Goal: Task Accomplishment & Management: Use online tool/utility

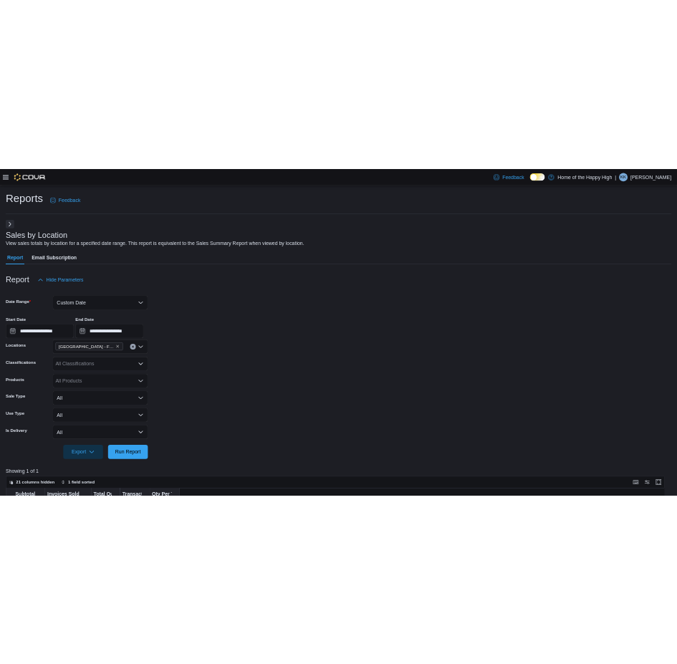
scroll to position [287, 0]
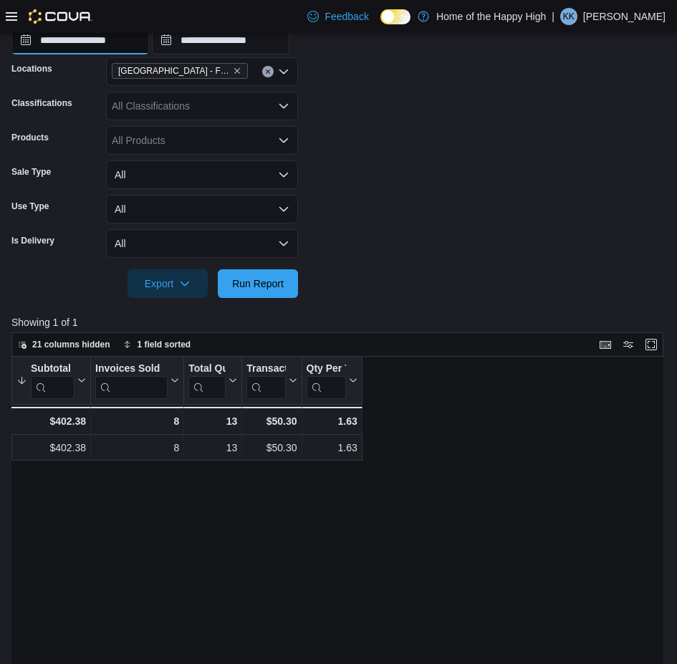
click at [148, 44] on input "**********" at bounding box center [80, 40] width 138 height 29
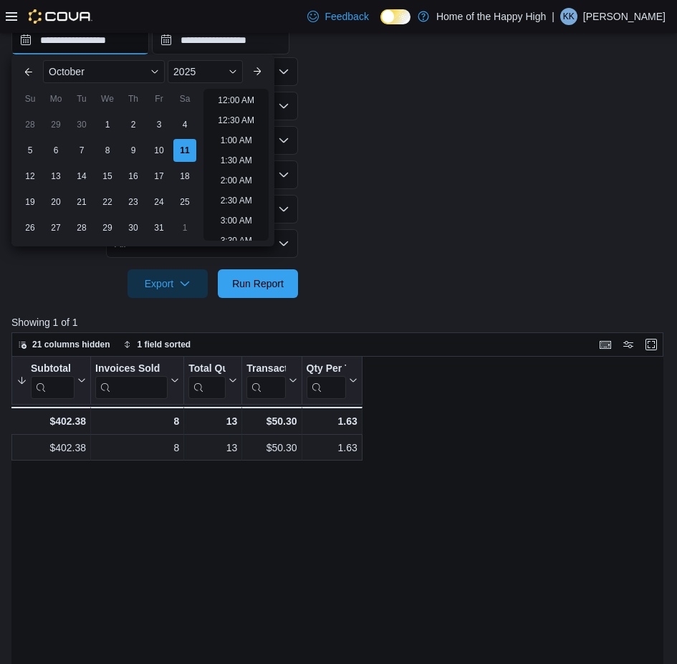
scroll to position [566, 0]
click at [234, 90] on li "2:00 PM" at bounding box center [236, 95] width 44 height 17
type input "**********"
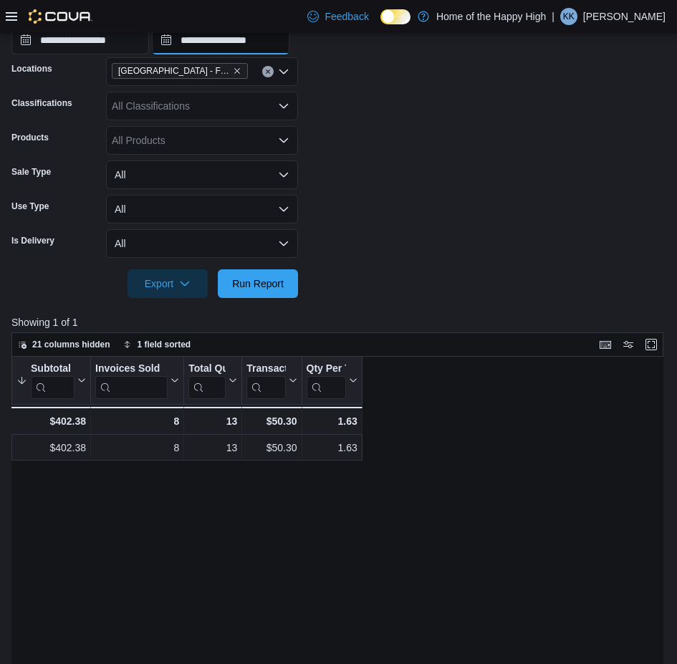
click at [290, 34] on input "**********" at bounding box center [221, 40] width 138 height 29
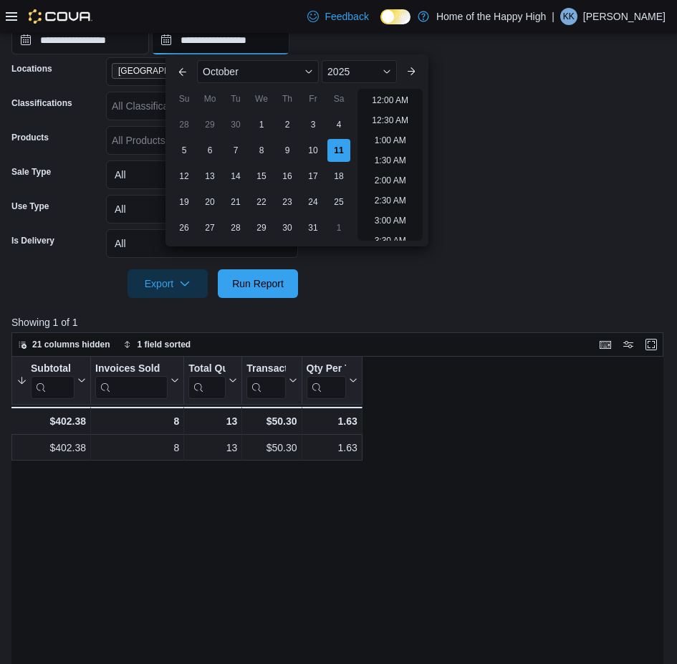
scroll to position [606, 0]
click at [396, 90] on li "3:00 PM" at bounding box center [390, 95] width 44 height 17
type input "**********"
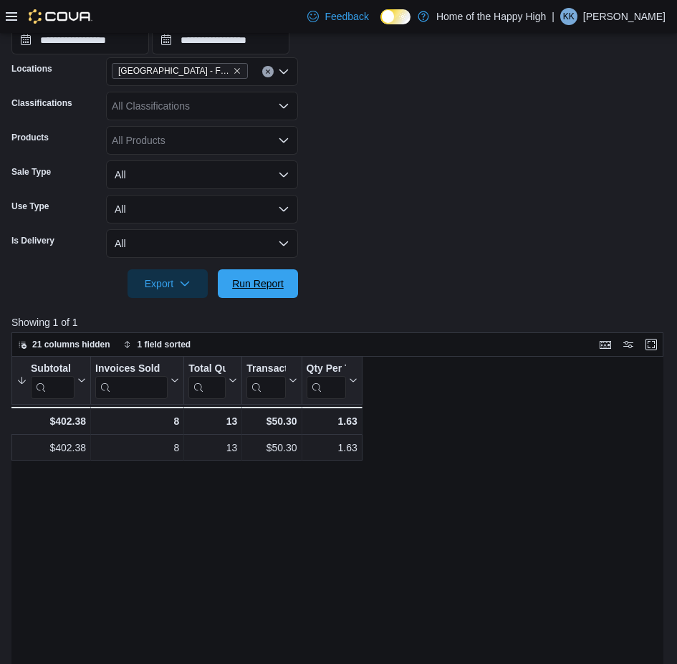
drag, startPoint x: 278, startPoint y: 284, endPoint x: 360, endPoint y: 195, distance: 121.2
click at [280, 283] on span "Run Report" at bounding box center [258, 284] width 52 height 14
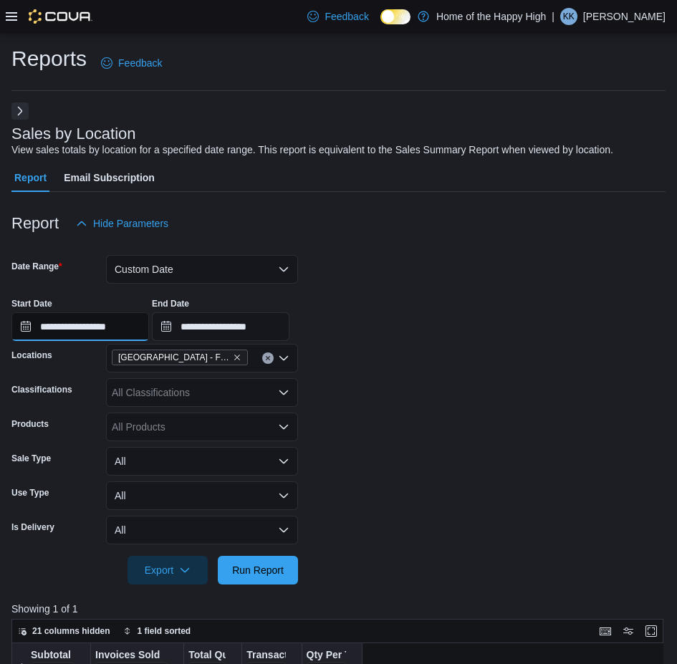
drag, startPoint x: 150, startPoint y: 327, endPoint x: 158, endPoint y: 323, distance: 9.3
click at [149, 326] on input "**********" at bounding box center [80, 326] width 138 height 29
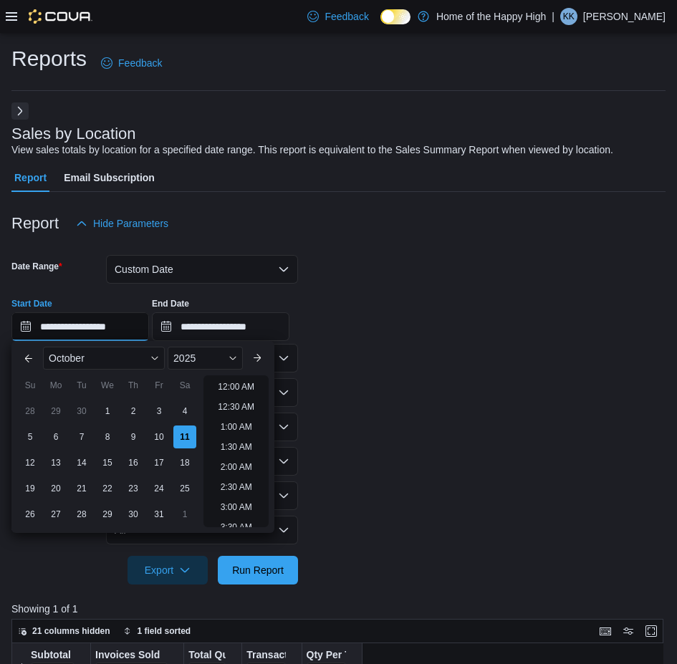
scroll to position [606, 0]
click at [232, 383] on li "3:00 PM" at bounding box center [236, 382] width 44 height 17
type input "**********"
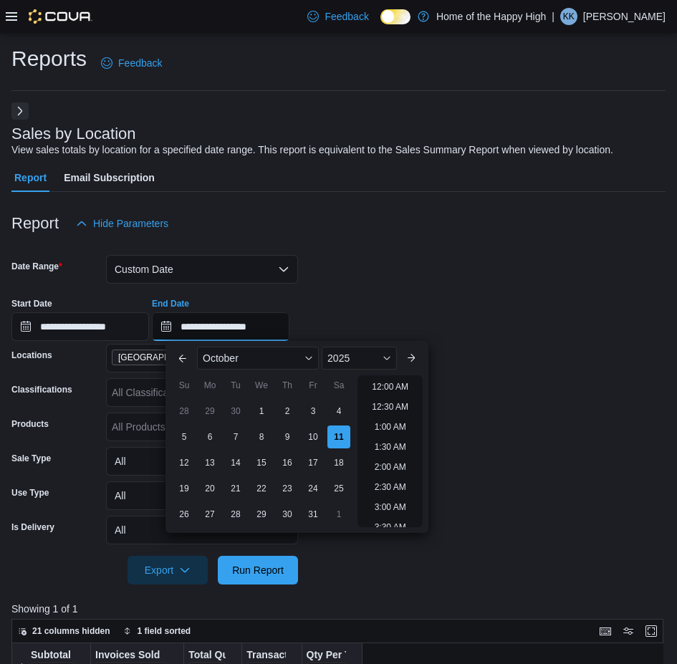
click at [290, 331] on input "**********" at bounding box center [221, 326] width 138 height 29
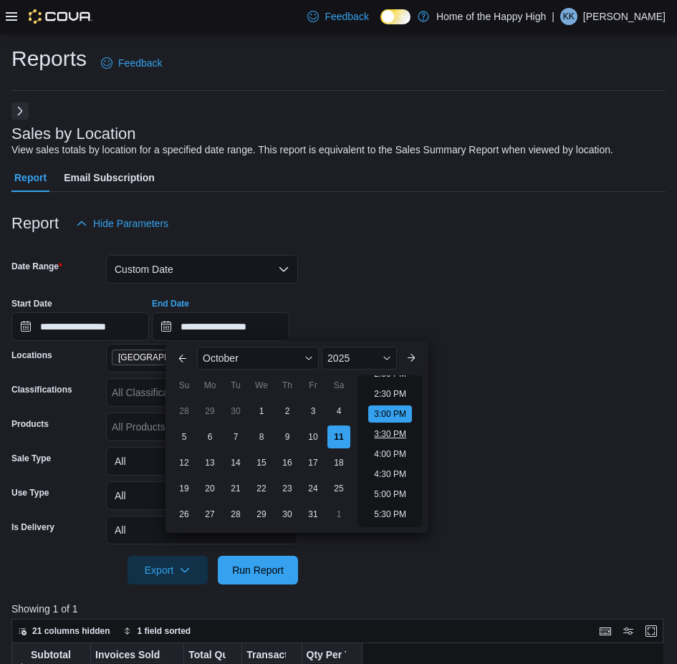
click at [392, 429] on li "3:30 PM" at bounding box center [390, 434] width 44 height 17
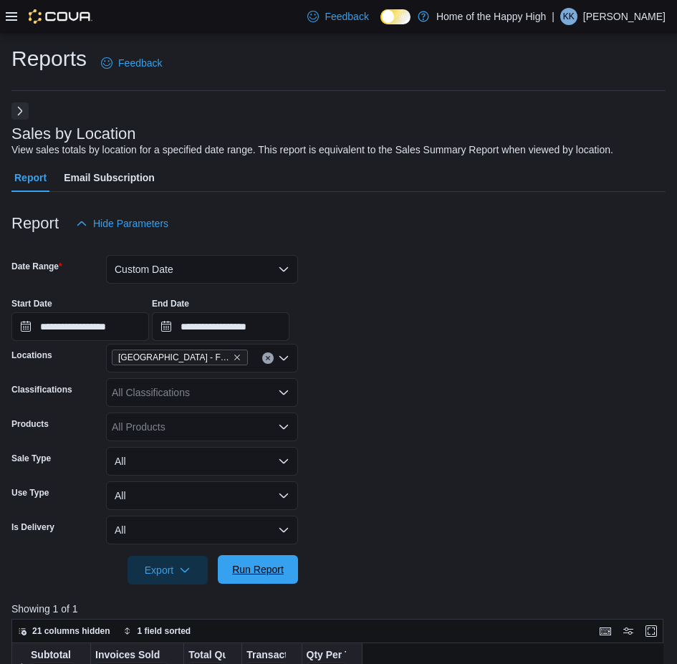
click at [277, 571] on span "Run Report" at bounding box center [258, 570] width 52 height 14
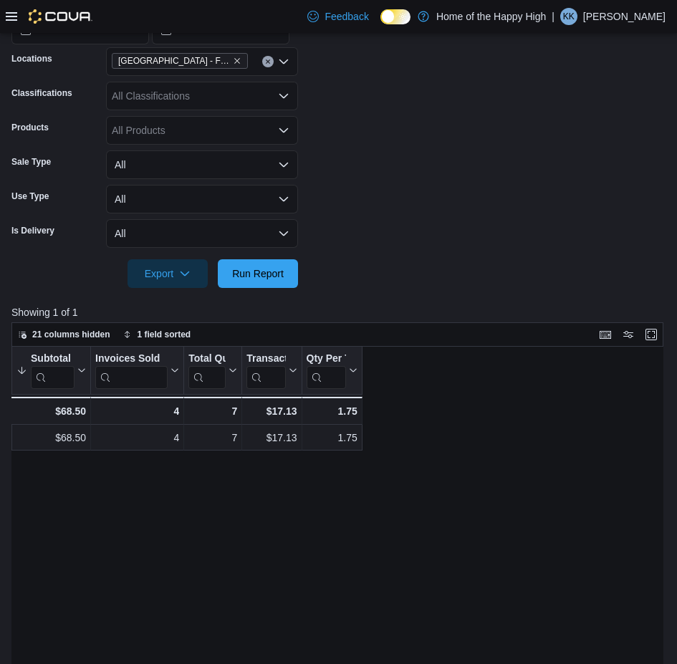
scroll to position [215, 0]
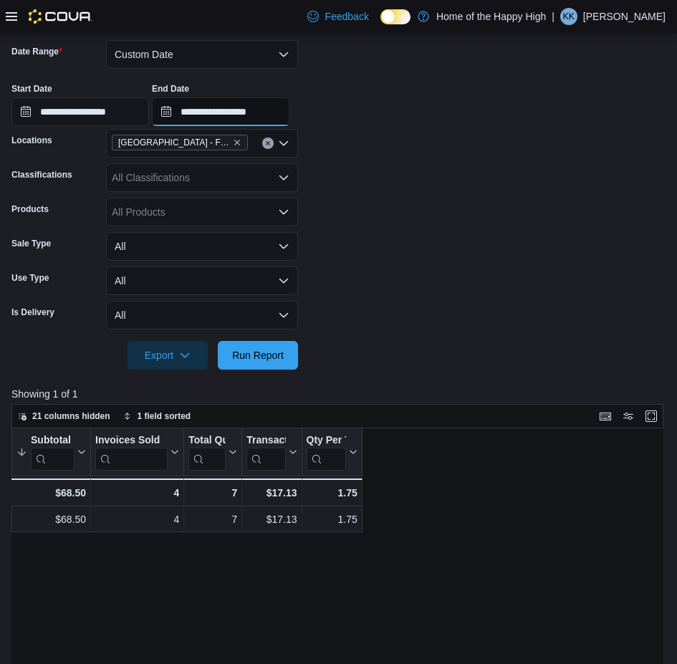
click at [290, 115] on input "**********" at bounding box center [221, 111] width 138 height 29
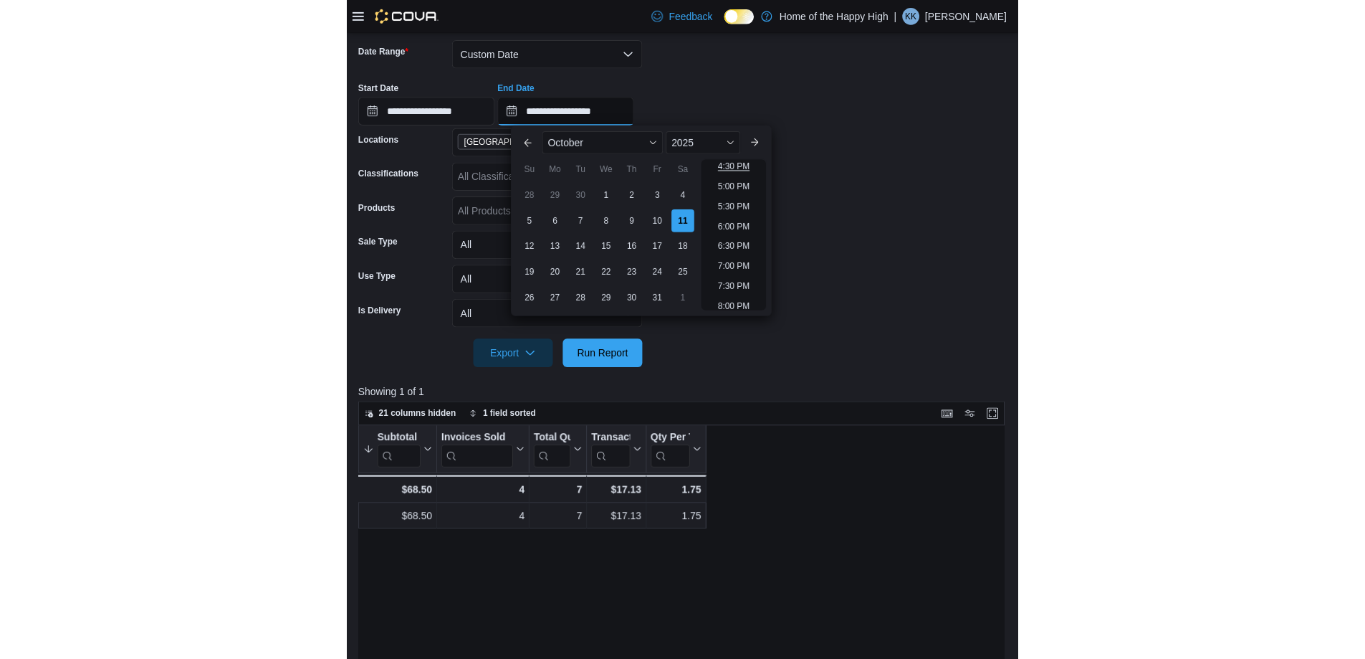
scroll to position [595, 0]
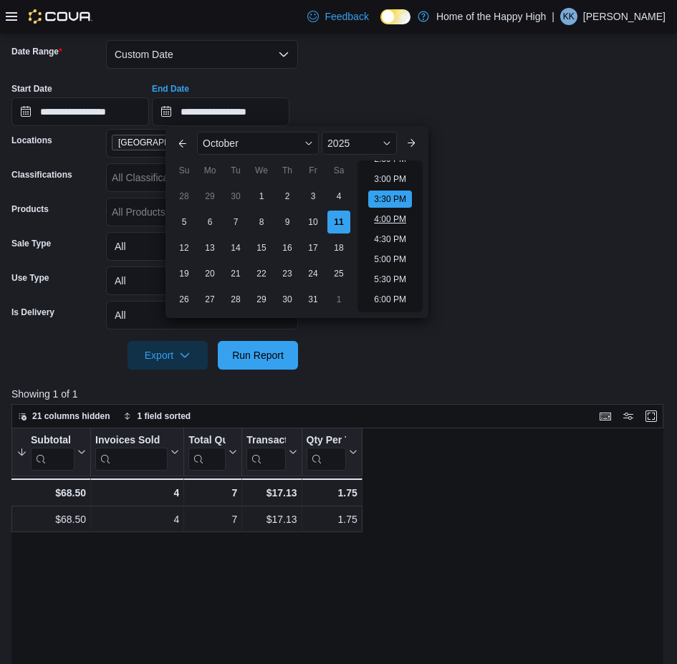
click at [401, 216] on li "4:00 PM" at bounding box center [390, 219] width 44 height 17
type input "**********"
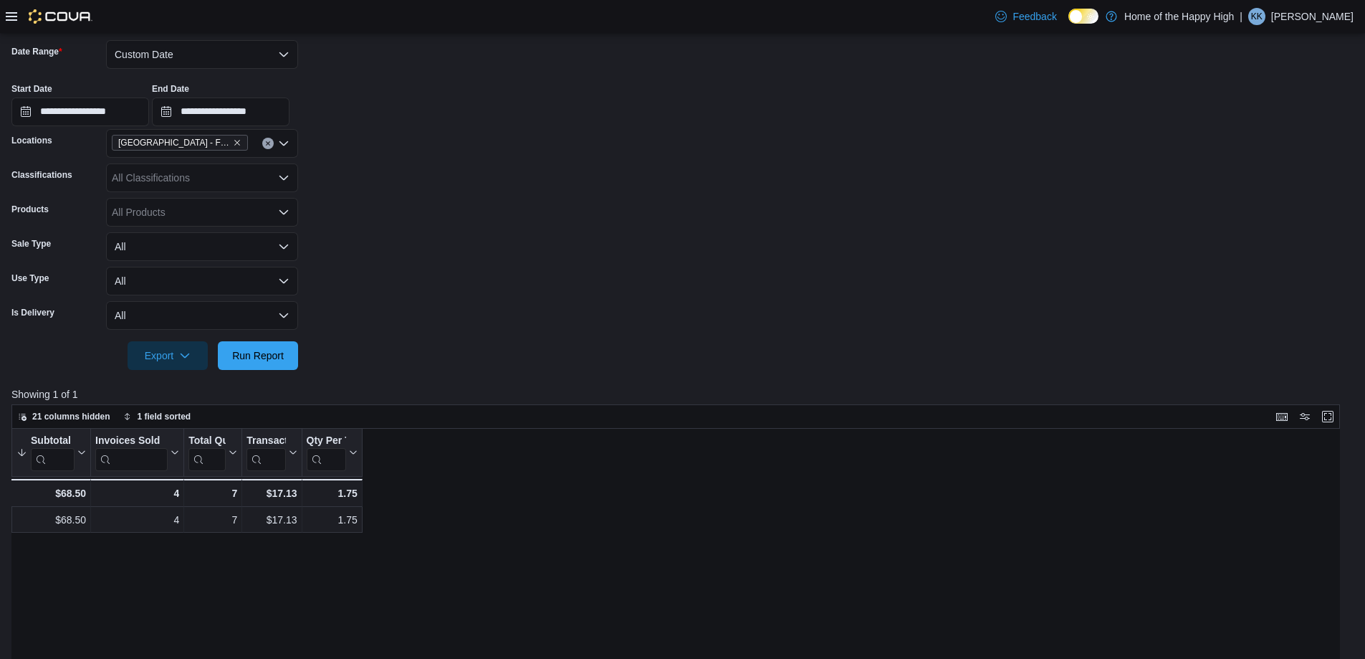
click at [16, 19] on icon at bounding box center [11, 16] width 11 height 9
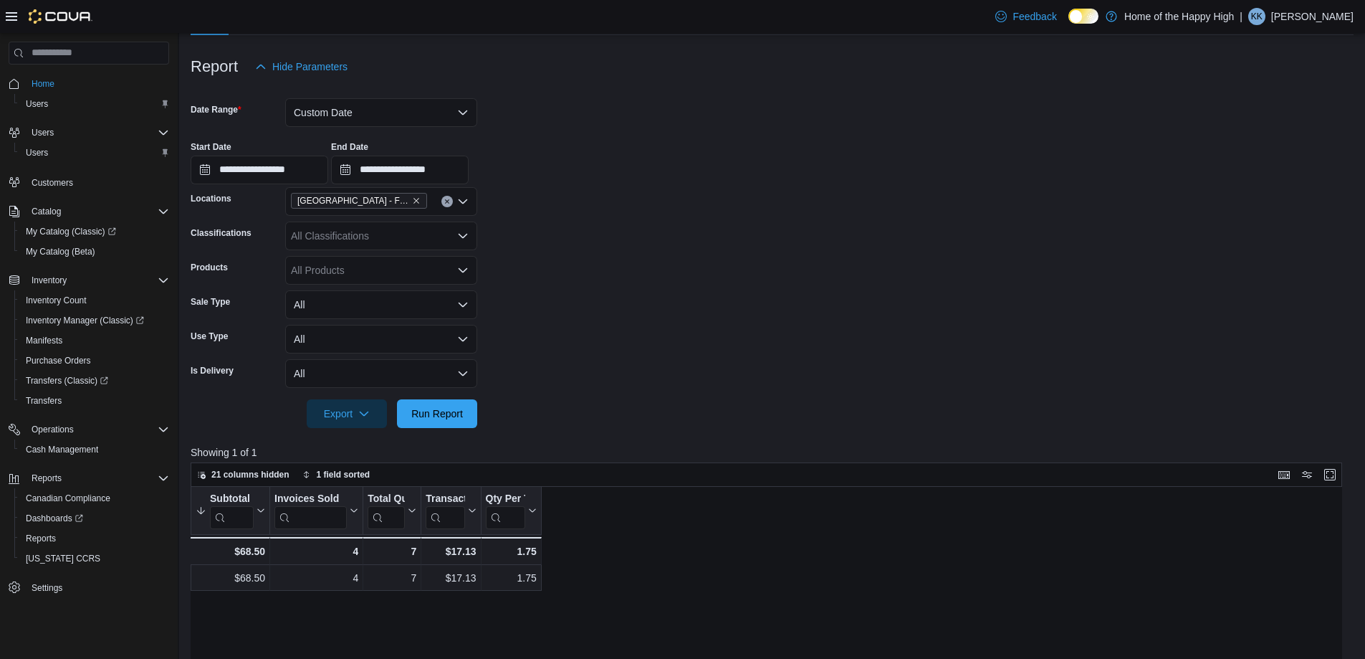
scroll to position [0, 0]
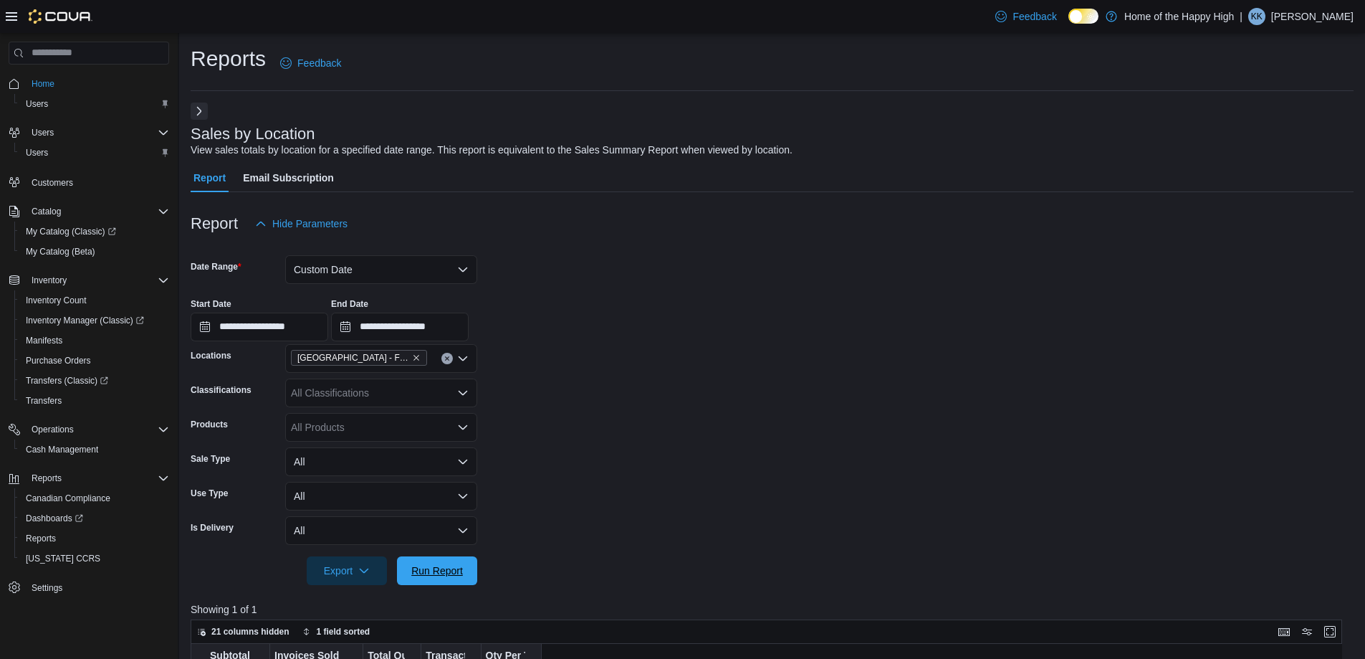
drag, startPoint x: 415, startPoint y: 562, endPoint x: 648, endPoint y: 315, distance: 339.2
click at [415, 561] on span "Run Report" at bounding box center [437, 570] width 63 height 29
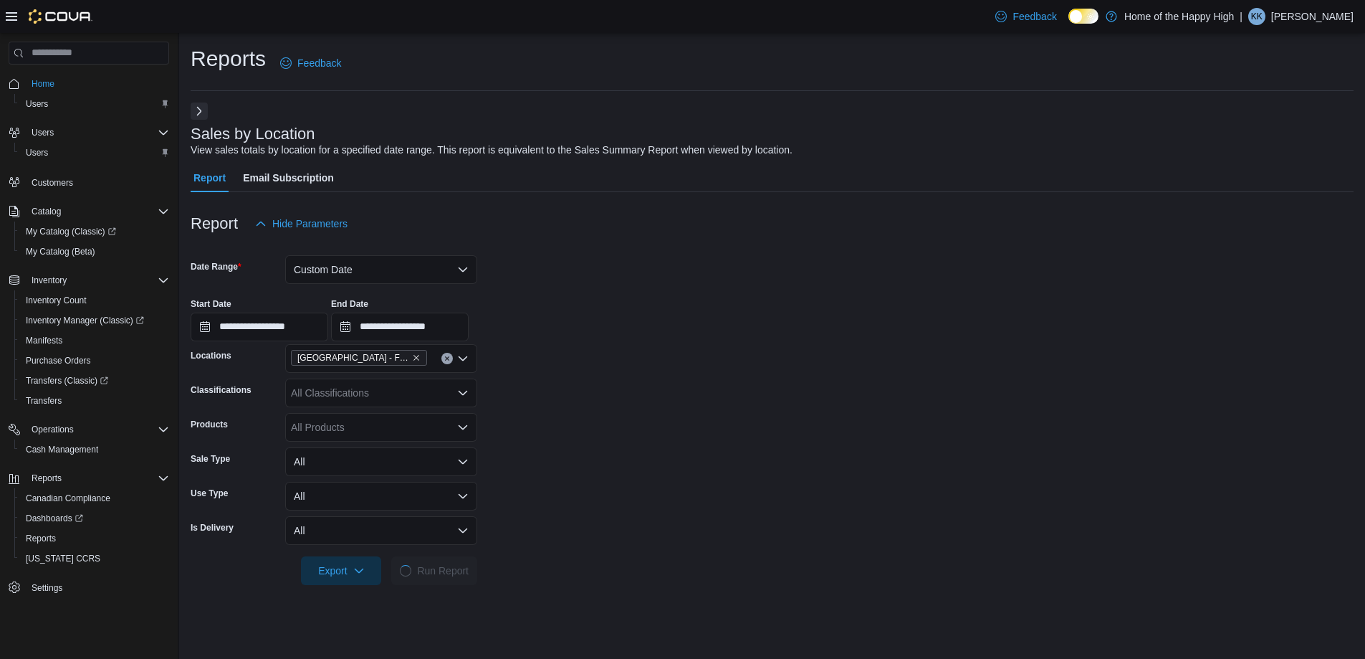
scroll to position [215, 0]
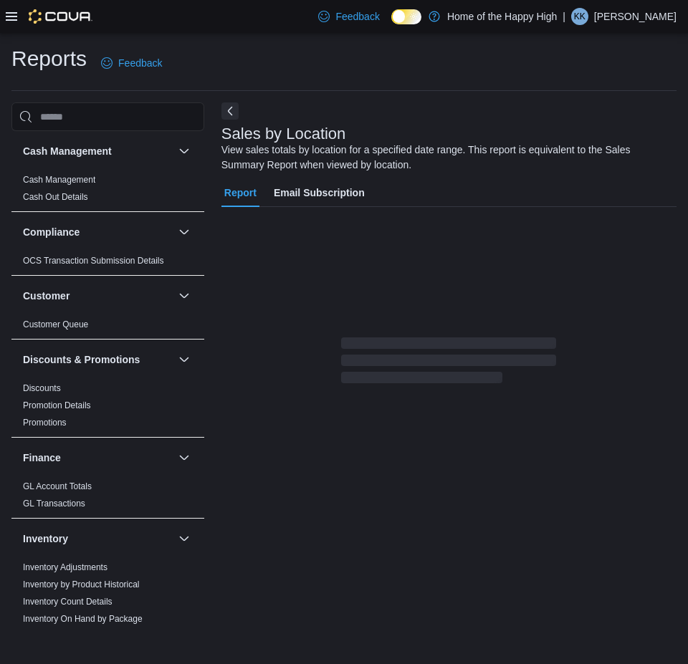
click at [11, 14] on icon at bounding box center [11, 16] width 11 height 11
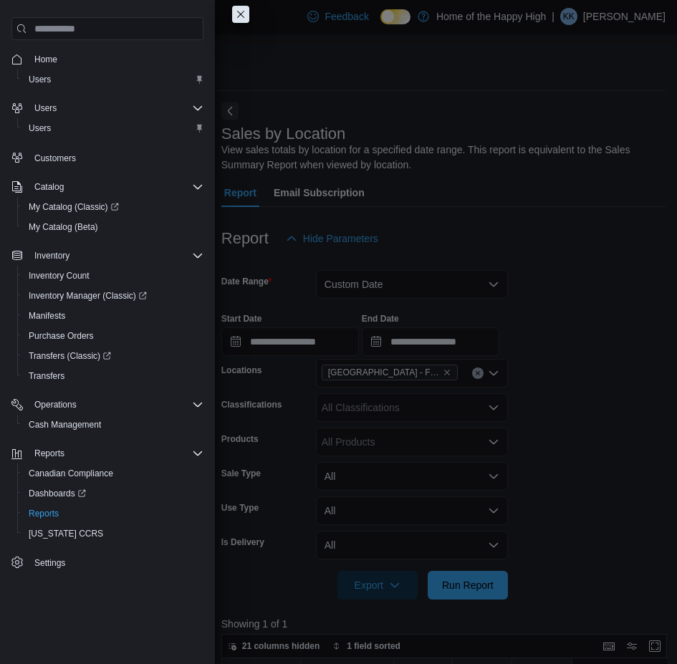
click at [247, 11] on button "Close this dialog" at bounding box center [240, 14] width 17 height 17
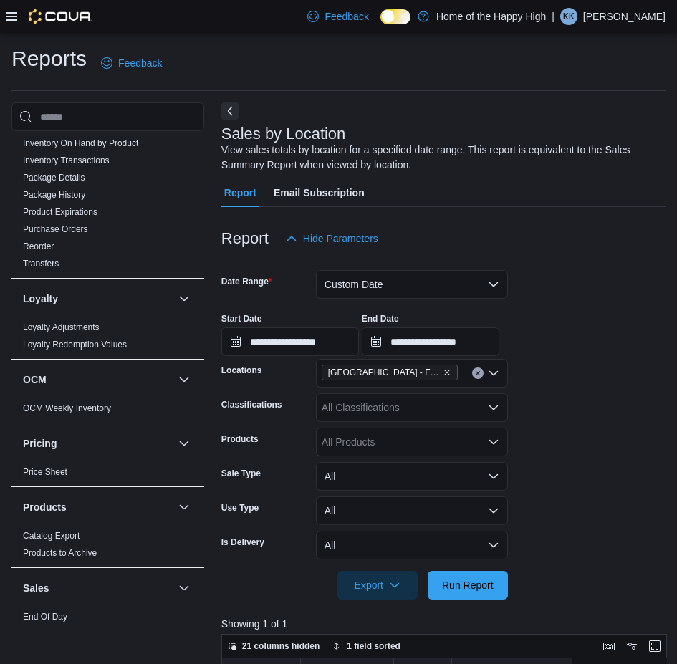
scroll to position [717, 0]
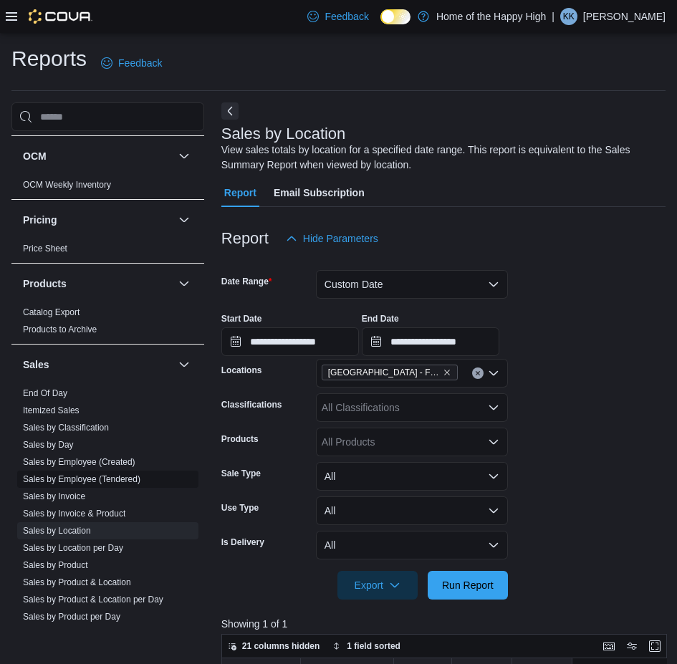
click at [91, 476] on link "Sales by Employee (Tendered)" at bounding box center [82, 479] width 118 height 10
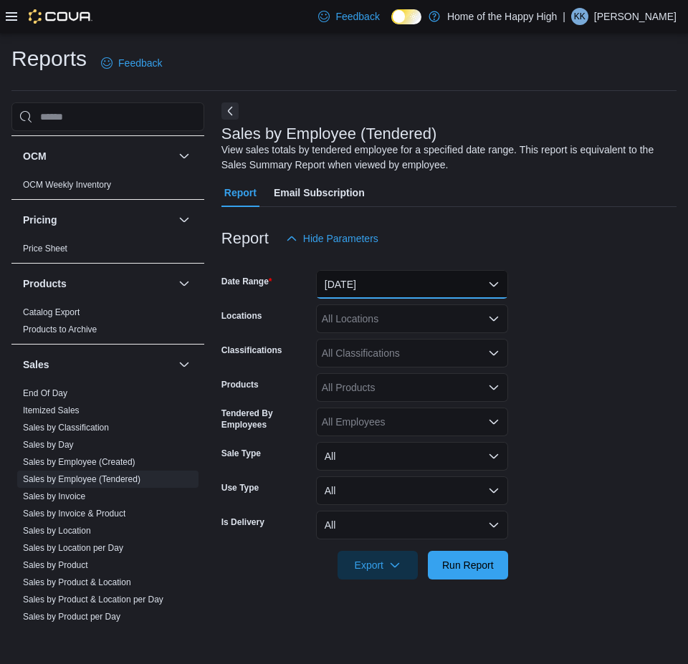
click at [373, 289] on button "[DATE]" at bounding box center [412, 284] width 192 height 29
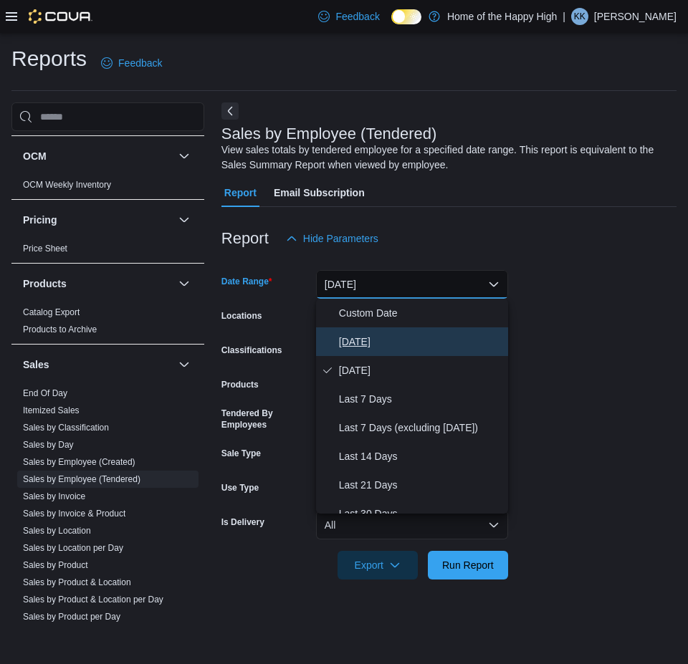
click at [350, 340] on span "Today" at bounding box center [420, 341] width 163 height 17
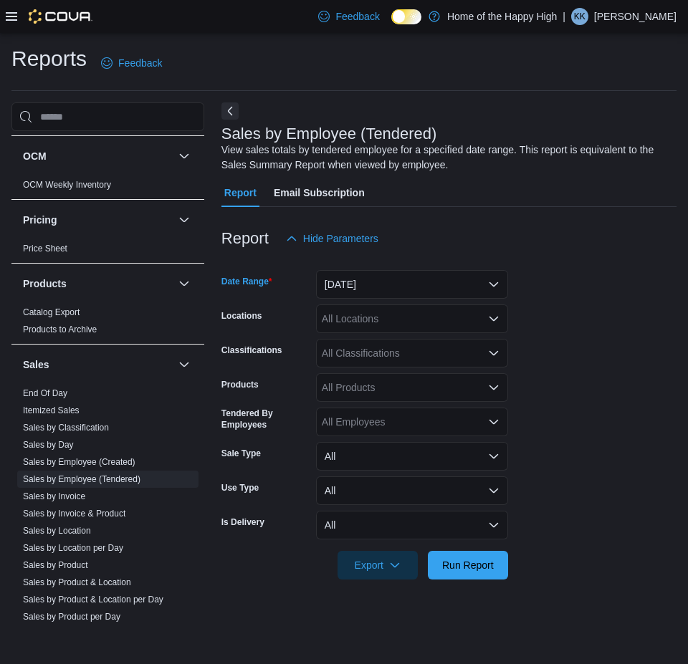
click at [382, 314] on div "All Locations" at bounding box center [412, 319] width 192 height 29
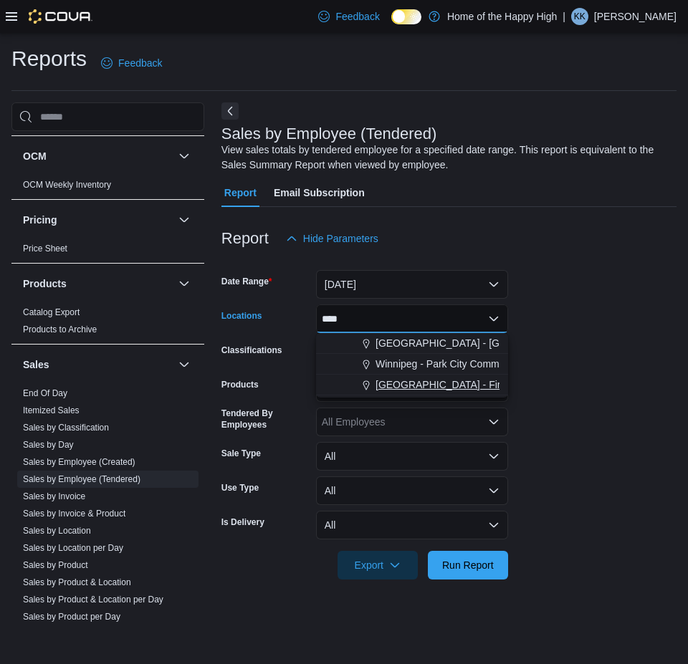
type input "****"
click at [398, 386] on span "[GEOGRAPHIC_DATA] - Fire & Flower" at bounding box center [462, 385] width 173 height 14
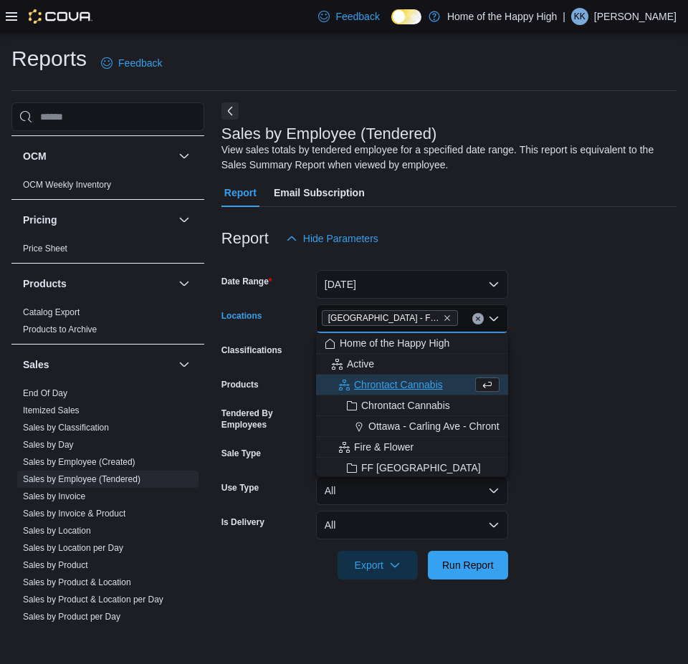
click at [606, 346] on form "Date Range Today Locations Saskatoon - City Park - Fire & Flower Combo box. Sel…" at bounding box center [448, 416] width 455 height 327
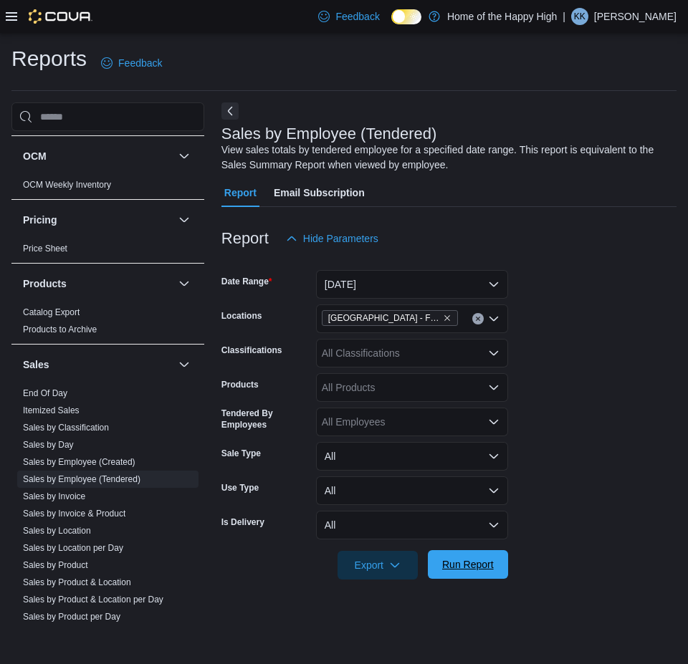
click at [496, 563] on span "Run Report" at bounding box center [467, 564] width 63 height 29
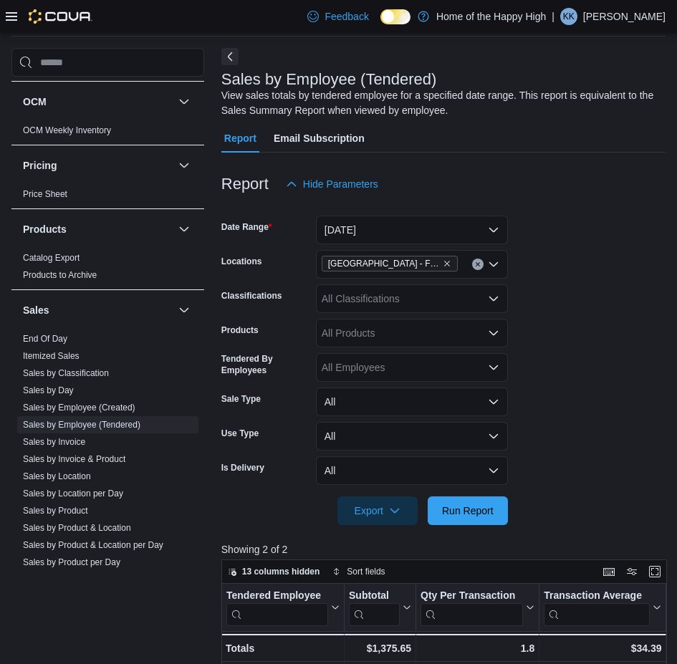
scroll to position [215, 0]
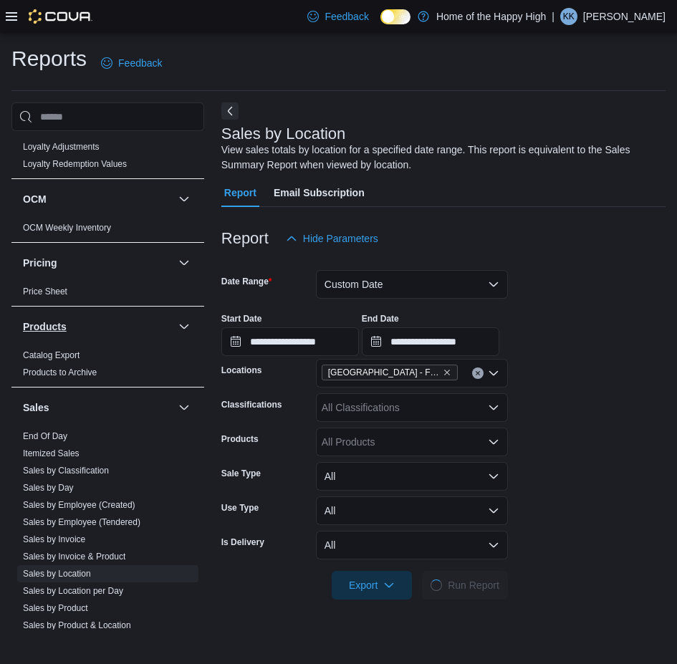
scroll to position [788, 0]
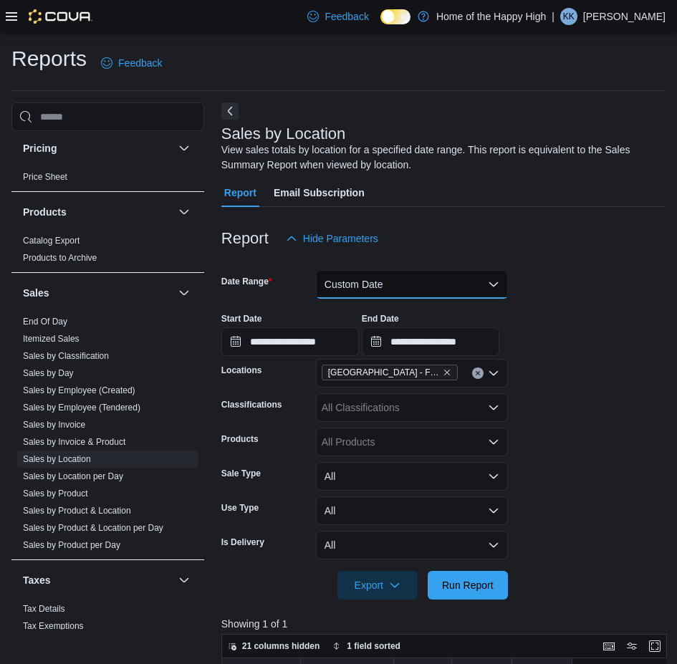
click at [401, 278] on button "Custom Date" at bounding box center [412, 284] width 192 height 29
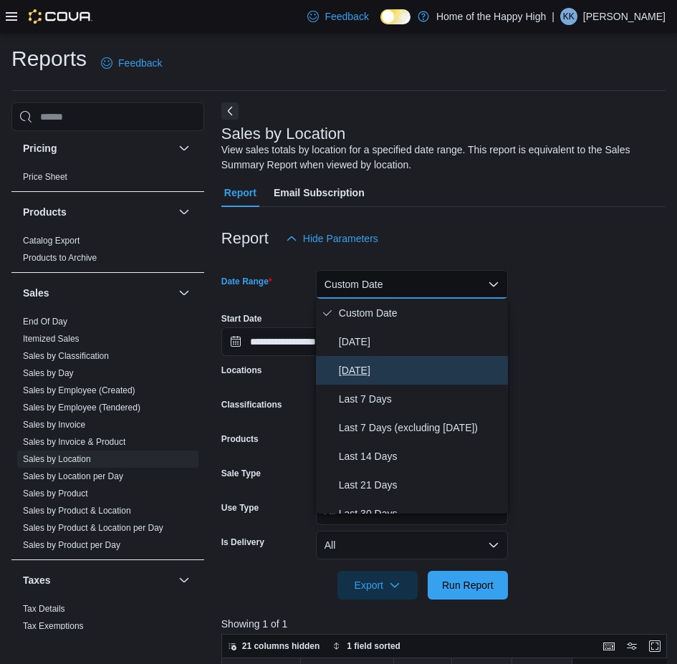
click at [366, 363] on span "Yesterday" at bounding box center [420, 370] width 163 height 17
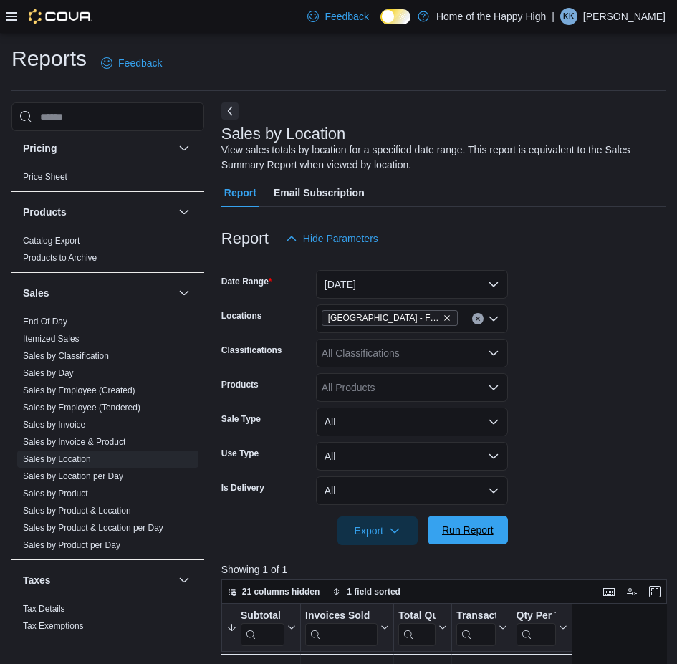
click at [465, 543] on span "Run Report" at bounding box center [467, 530] width 63 height 29
click at [234, 112] on button "Next" at bounding box center [229, 110] width 17 height 17
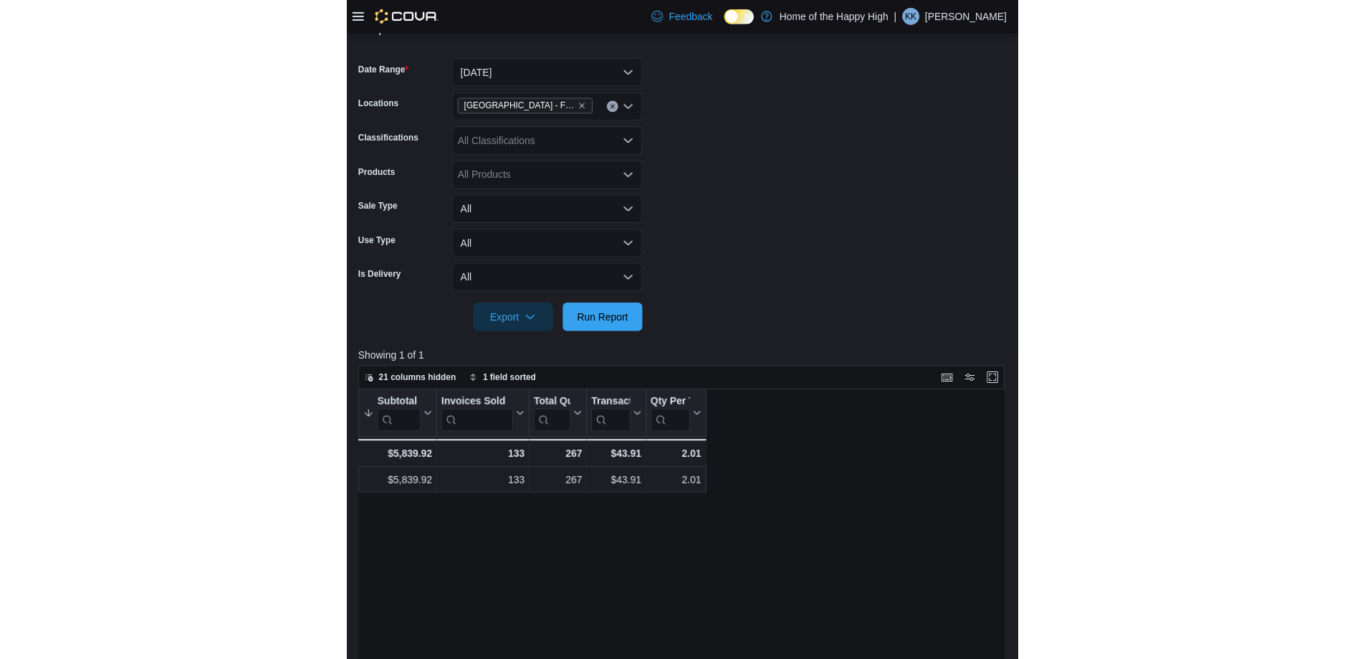
scroll to position [287, 0]
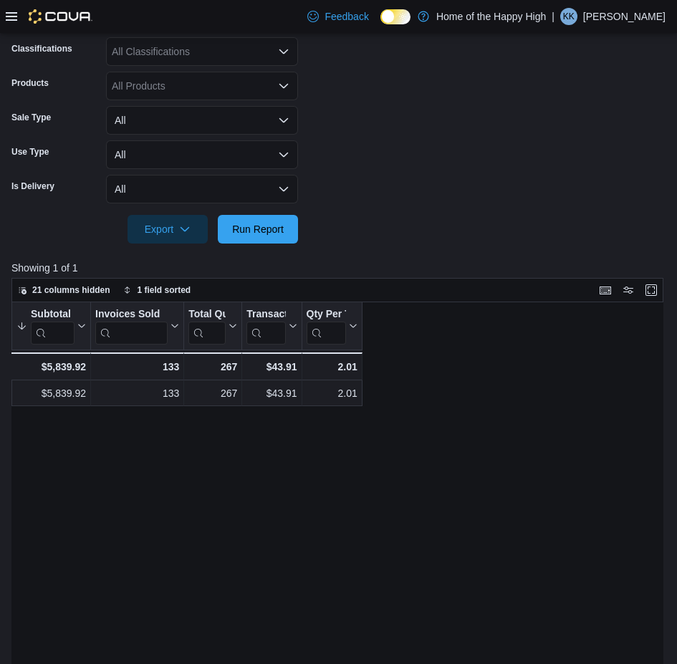
click at [211, 54] on div "All Classifications" at bounding box center [202, 51] width 192 height 29
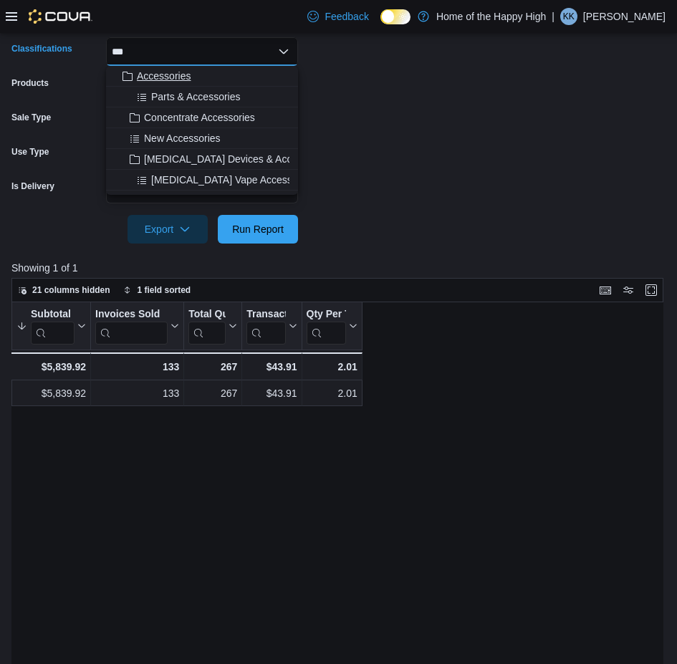
type input "***"
click at [252, 72] on div "Accessories" at bounding box center [202, 76] width 175 height 14
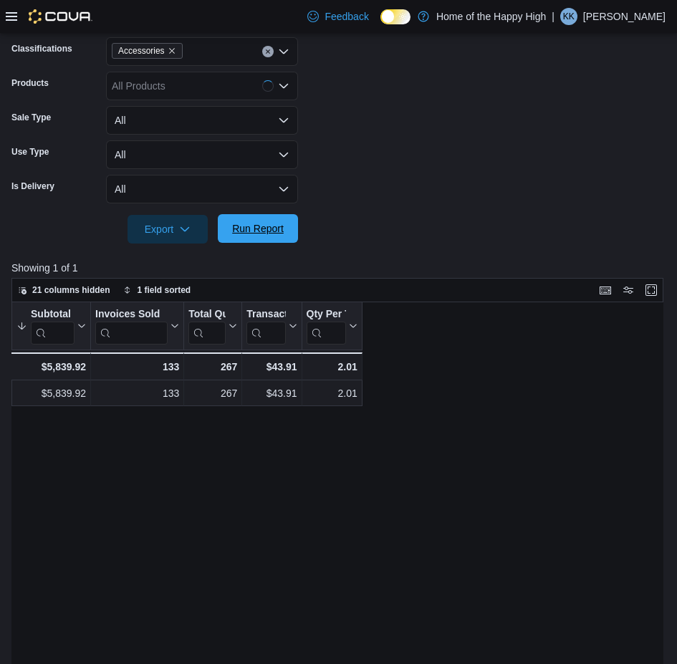
click at [264, 229] on span "Run Report" at bounding box center [258, 228] width 52 height 14
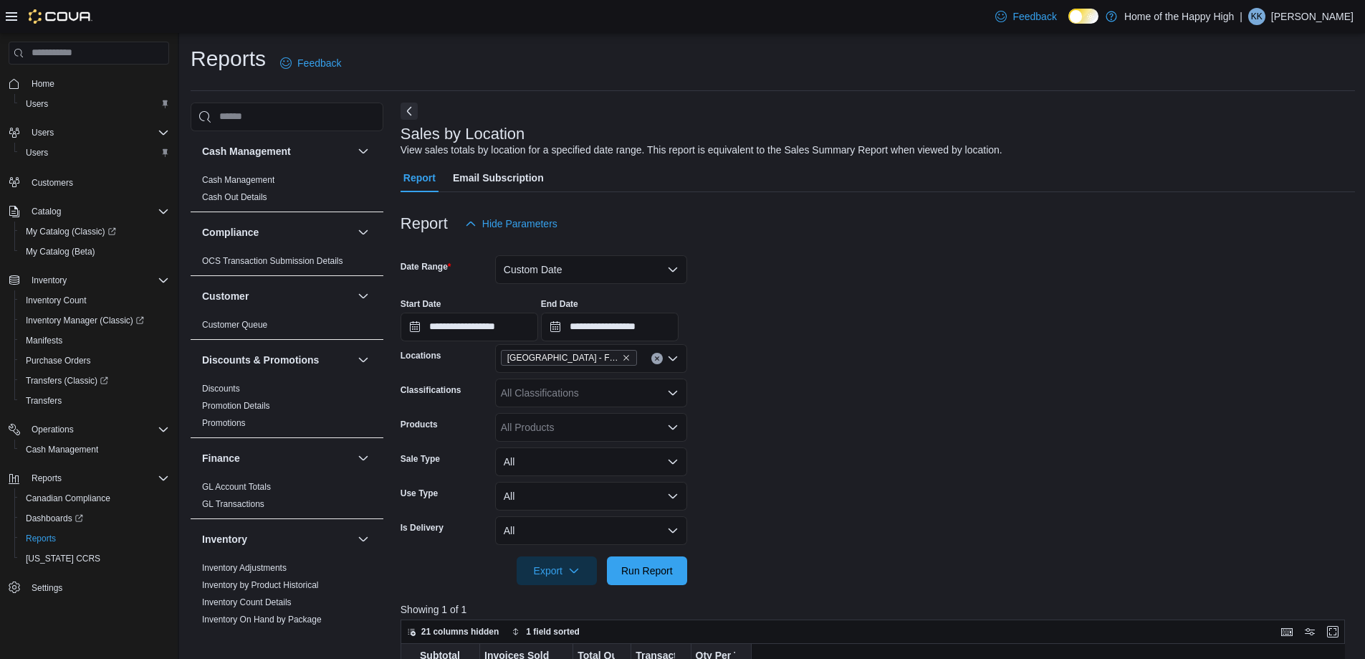
click at [12, 12] on icon at bounding box center [11, 16] width 11 height 9
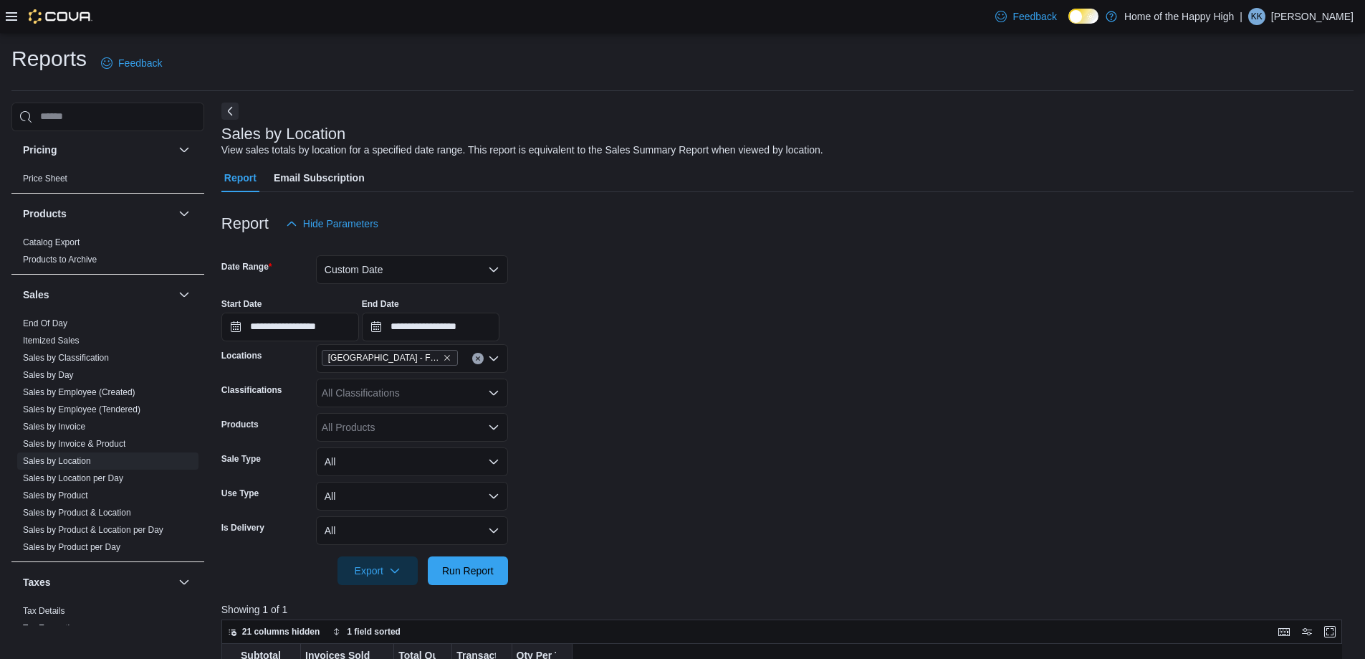
scroll to position [788, 0]
click at [110, 410] on link "Sales by Employee (Tendered)" at bounding box center [82, 408] width 118 height 10
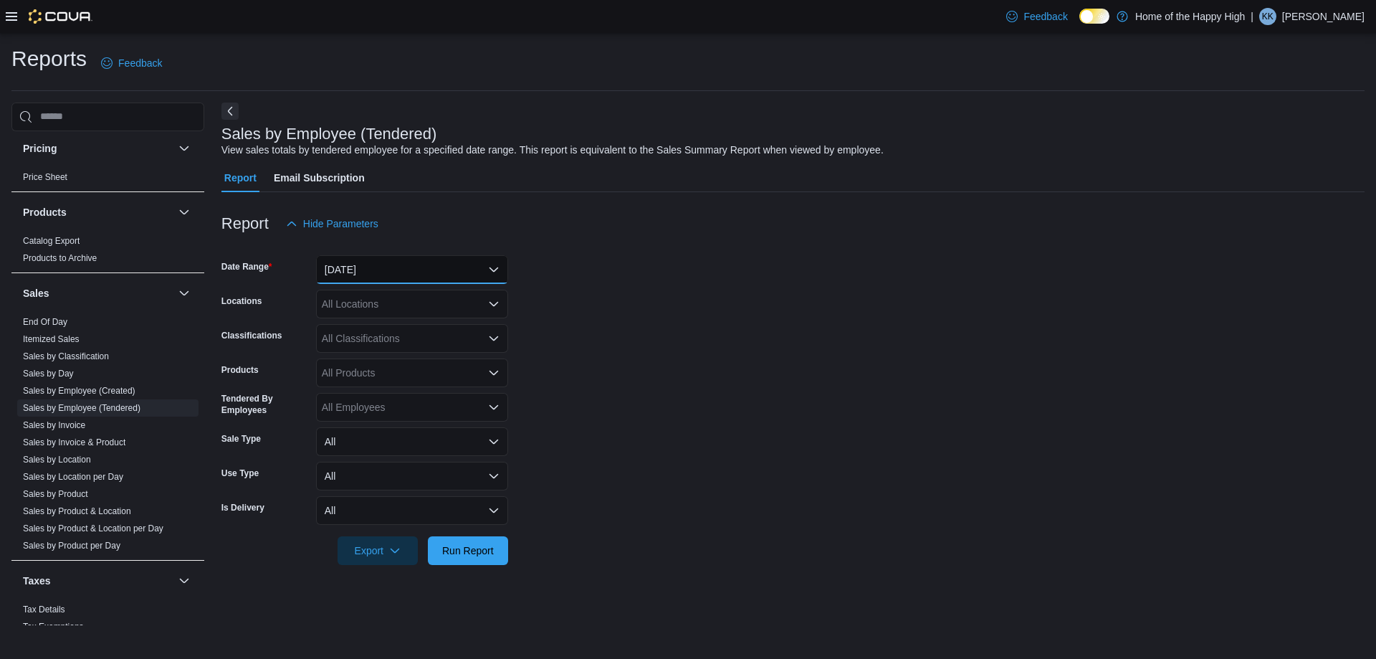
click at [426, 272] on button "[DATE]" at bounding box center [412, 269] width 192 height 29
click at [720, 317] on form "Date Range Yesterday Locations All Locations Classifications All Classification…" at bounding box center [792, 401] width 1143 height 327
click at [440, 307] on div "All Locations" at bounding box center [412, 304] width 192 height 29
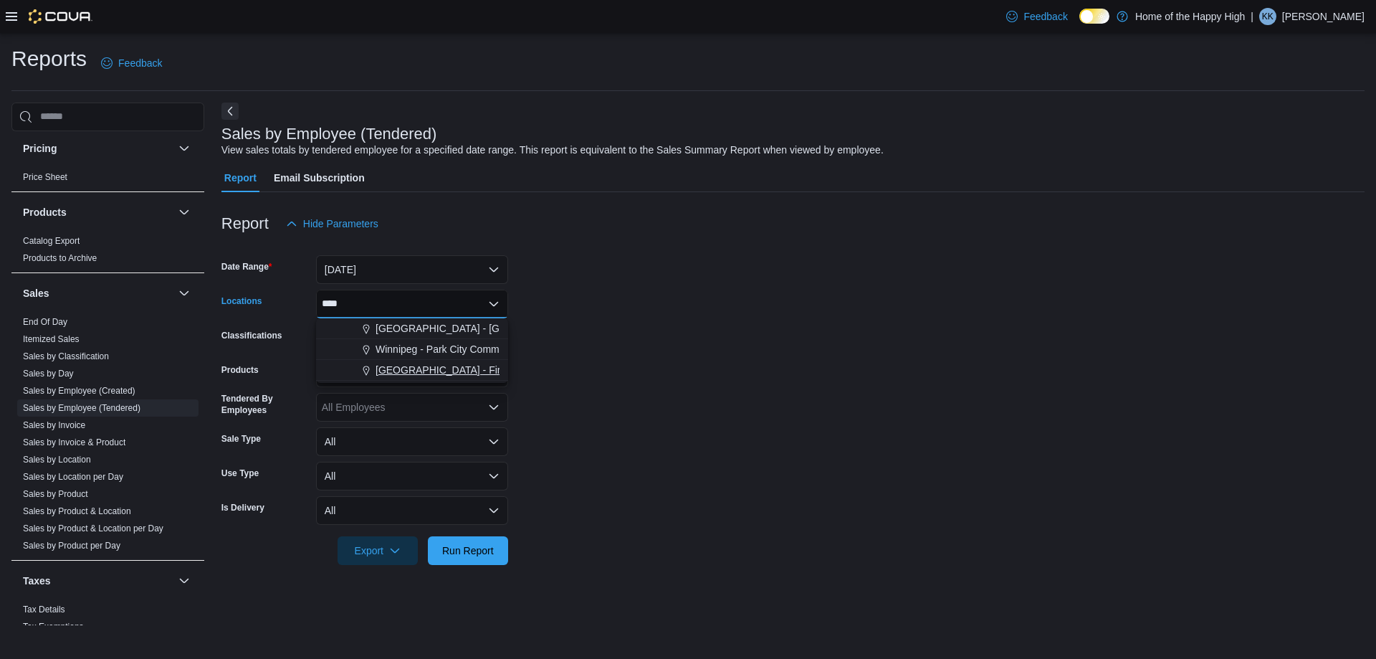
type input "****"
click at [457, 372] on span "[GEOGRAPHIC_DATA] - Fire & Flower" at bounding box center [462, 370] width 173 height 14
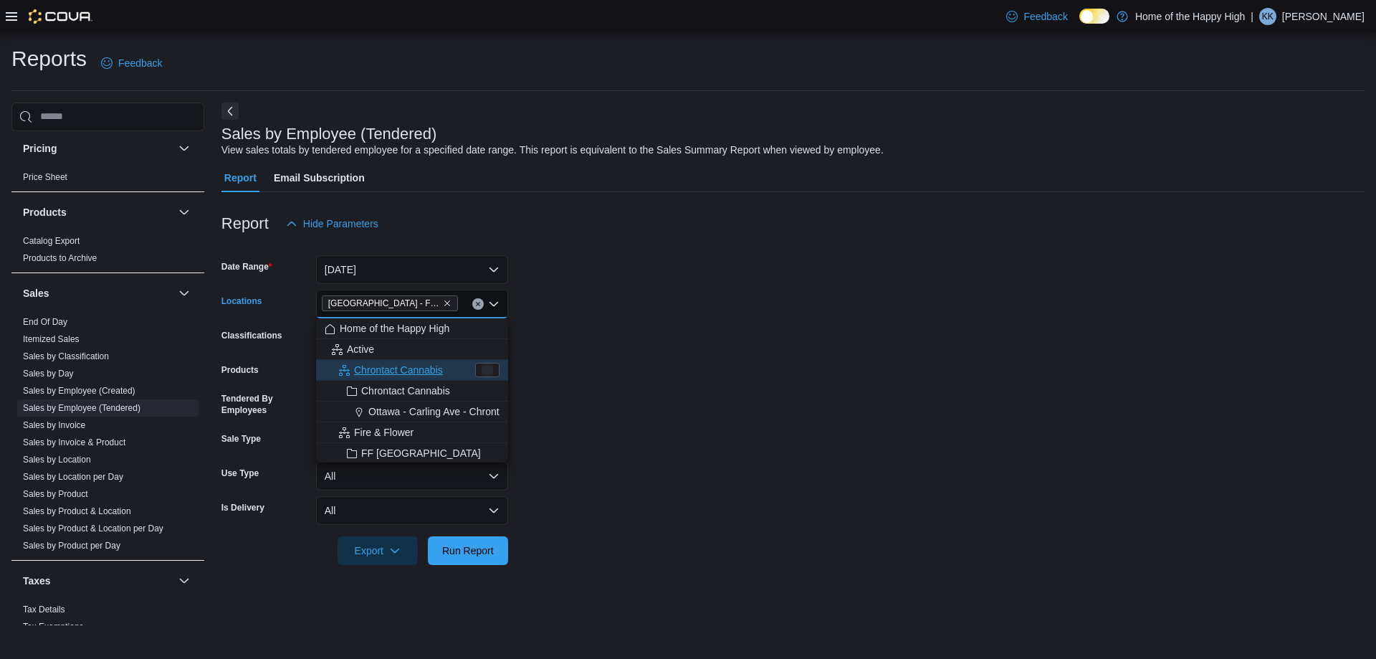
click at [617, 335] on form "Date Range Yesterday Locations Saskatoon - City Park - Fire & Flower Combo box.…" at bounding box center [792, 401] width 1143 height 327
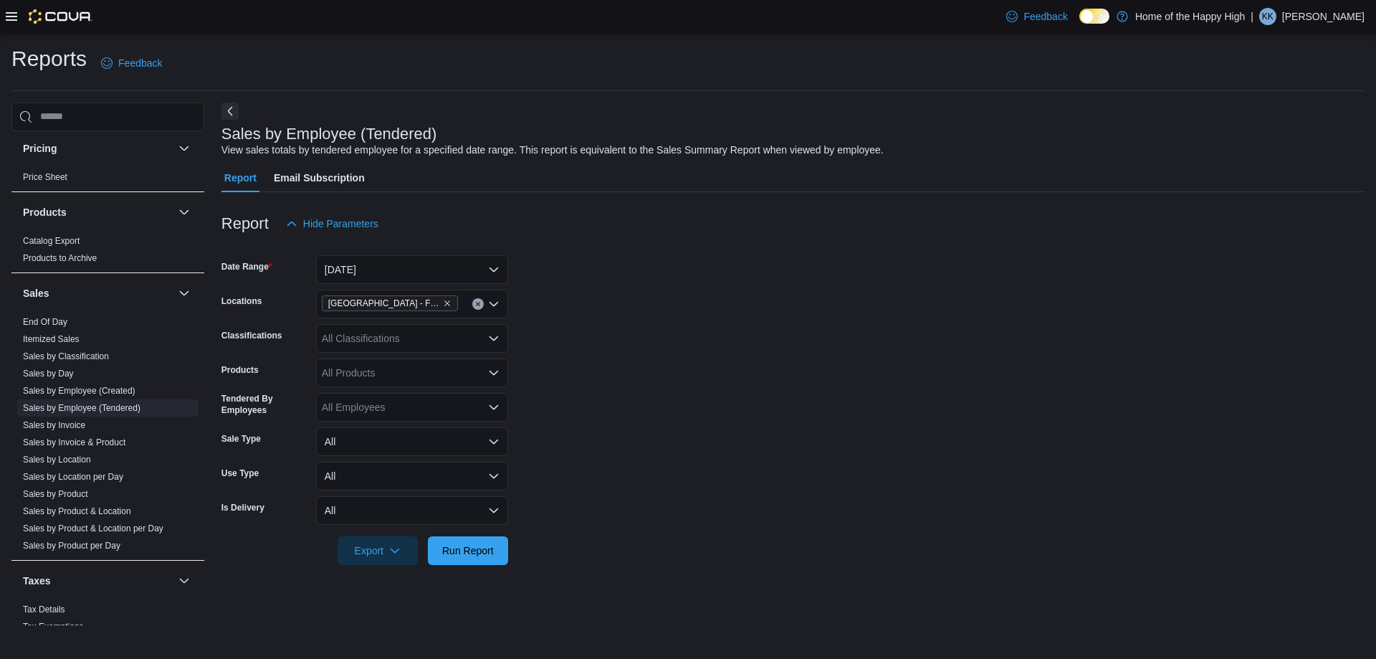
click at [383, 405] on div "All Employees" at bounding box center [412, 407] width 192 height 29
click at [740, 369] on form "Date Range Yesterday Locations Saskatoon - City Park - Fire & Flower Classifica…" at bounding box center [792, 401] width 1143 height 327
click at [487, 541] on span "Run Report" at bounding box center [467, 549] width 63 height 29
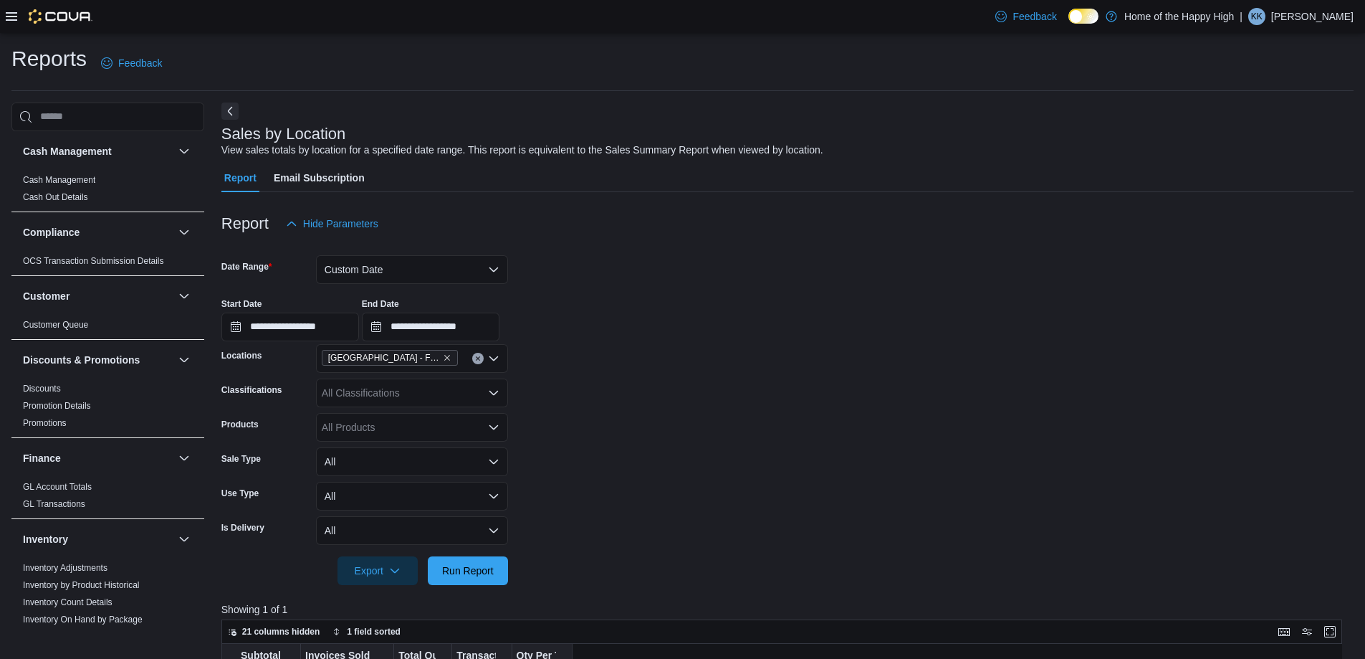
click at [12, 11] on icon at bounding box center [11, 16] width 11 height 11
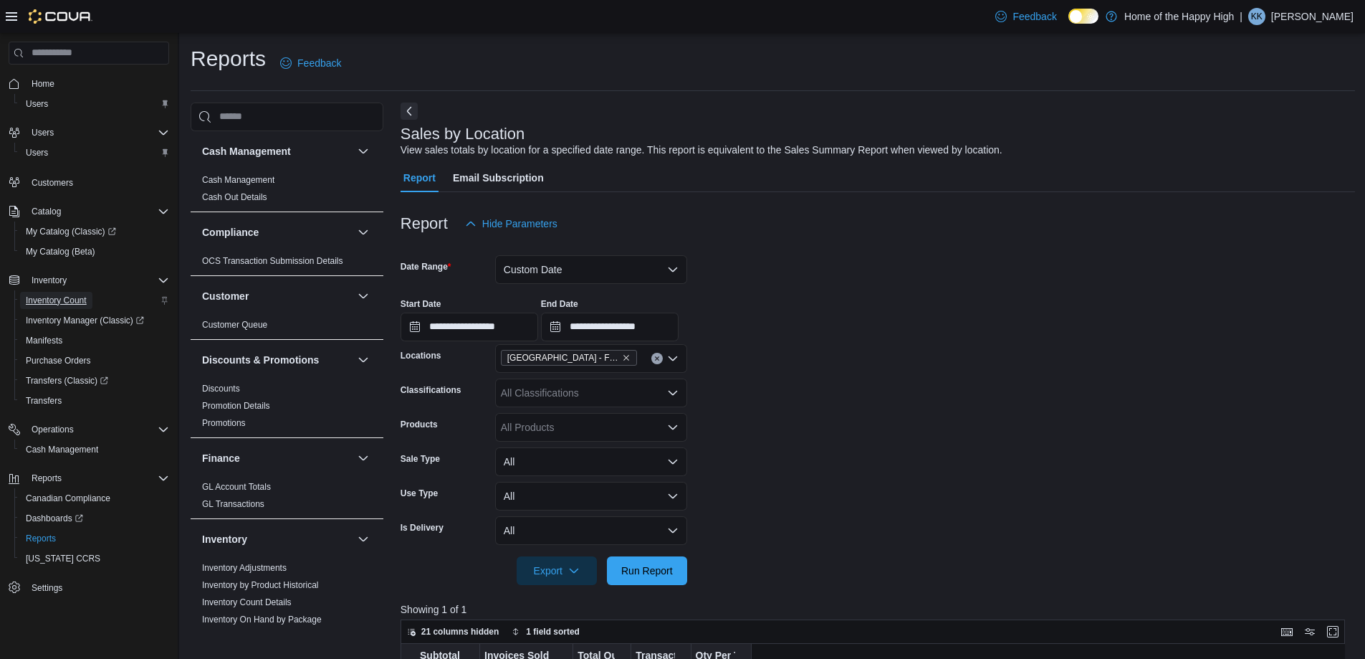
click at [85, 304] on span "Inventory Count" at bounding box center [56, 300] width 61 height 11
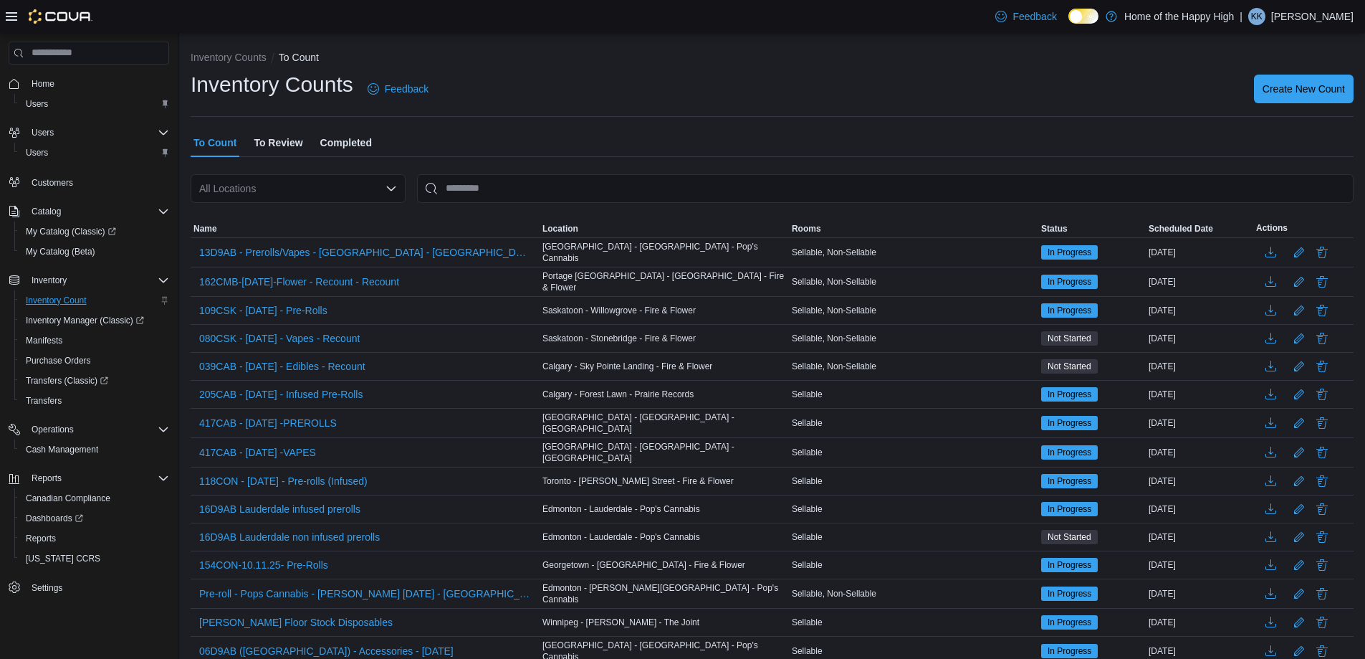
click at [336, 183] on div "All Locations" at bounding box center [298, 188] width 215 height 29
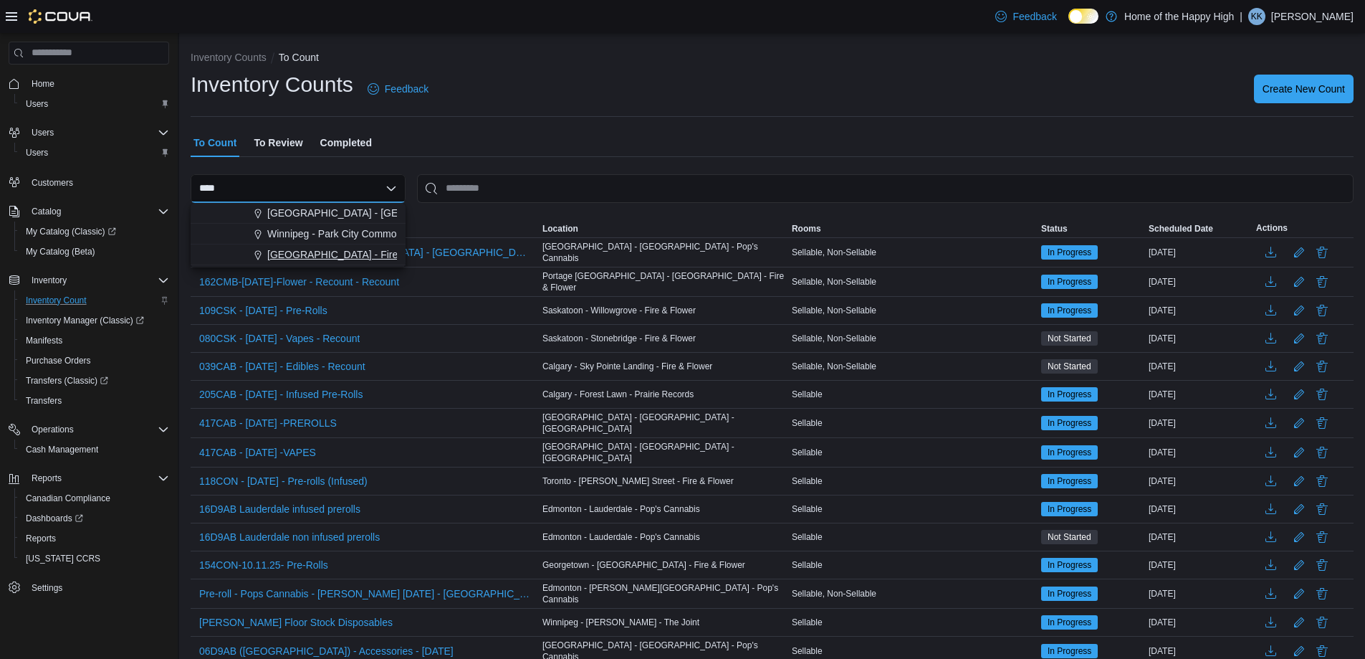
type input "****"
click at [334, 246] on button "[GEOGRAPHIC_DATA] - Fire & Flower" at bounding box center [298, 254] width 215 height 21
